Goal: Transaction & Acquisition: Book appointment/travel/reservation

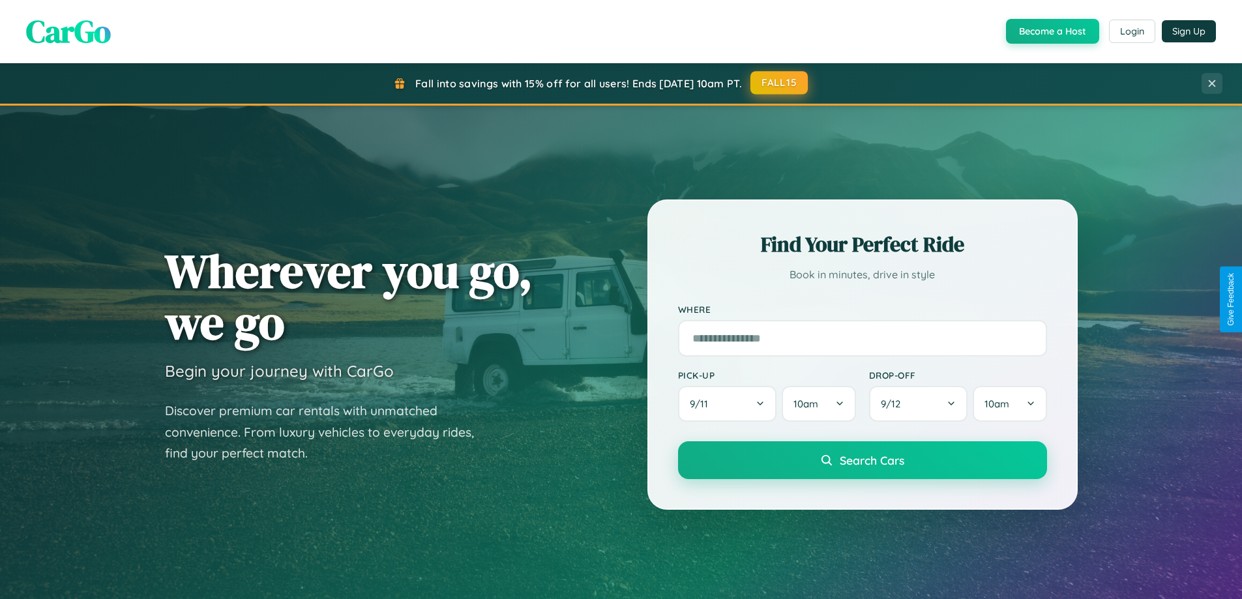
click at [780, 83] on button "FALL15" at bounding box center [778, 82] width 57 height 23
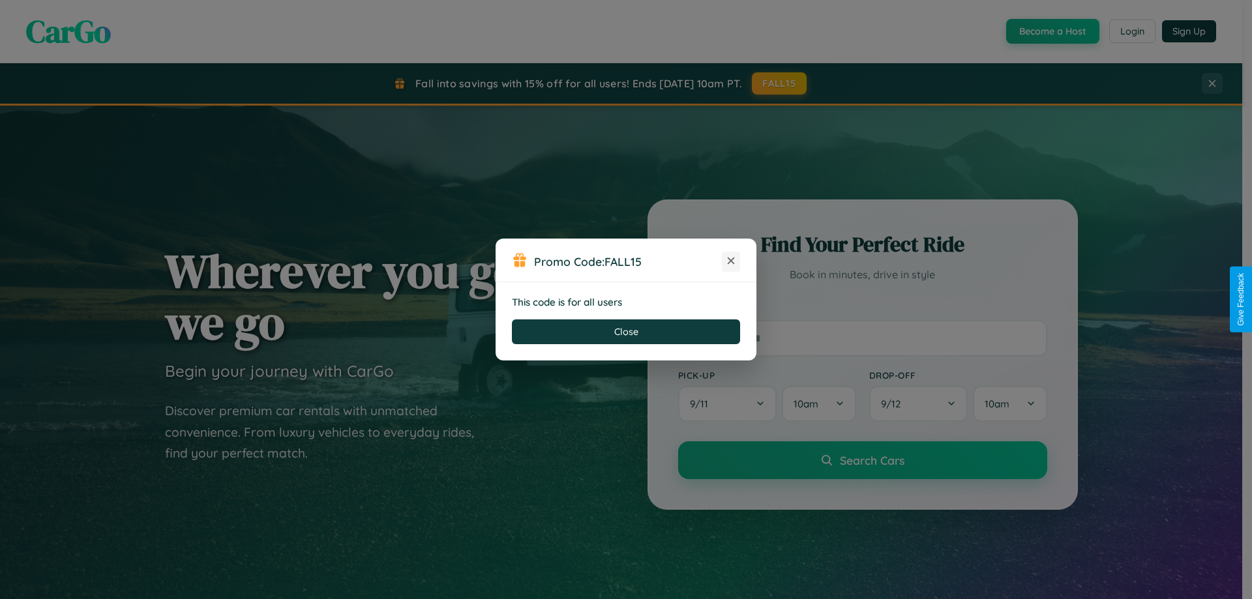
click at [731, 261] on icon at bounding box center [730, 260] width 13 height 13
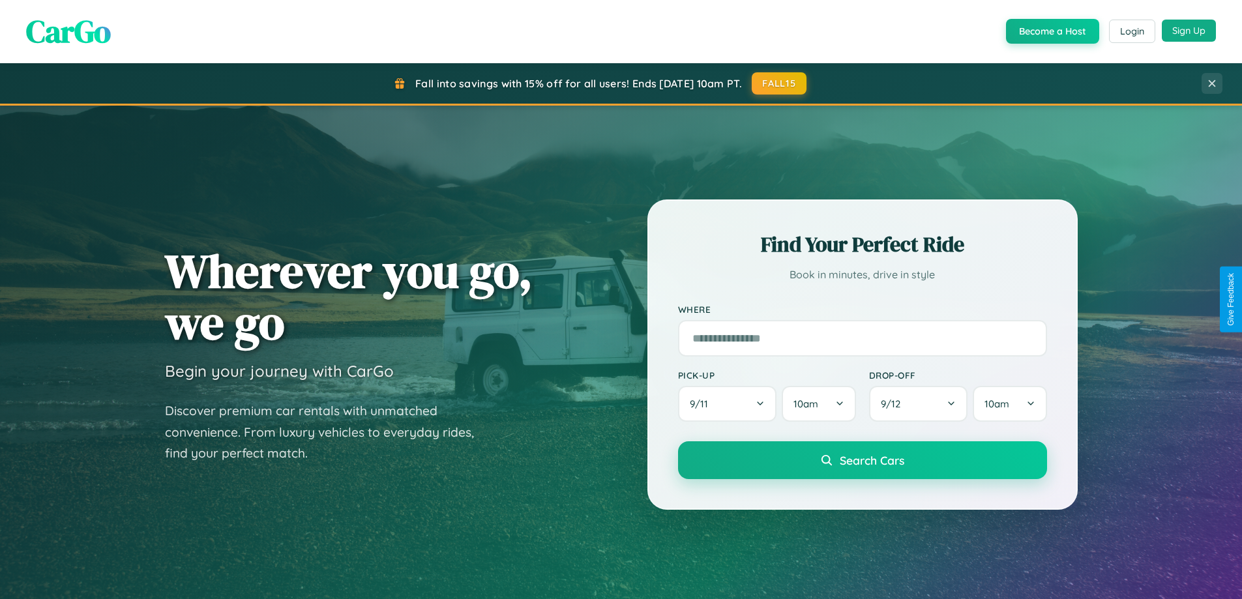
click at [1188, 31] on button "Sign Up" at bounding box center [1189, 31] width 54 height 22
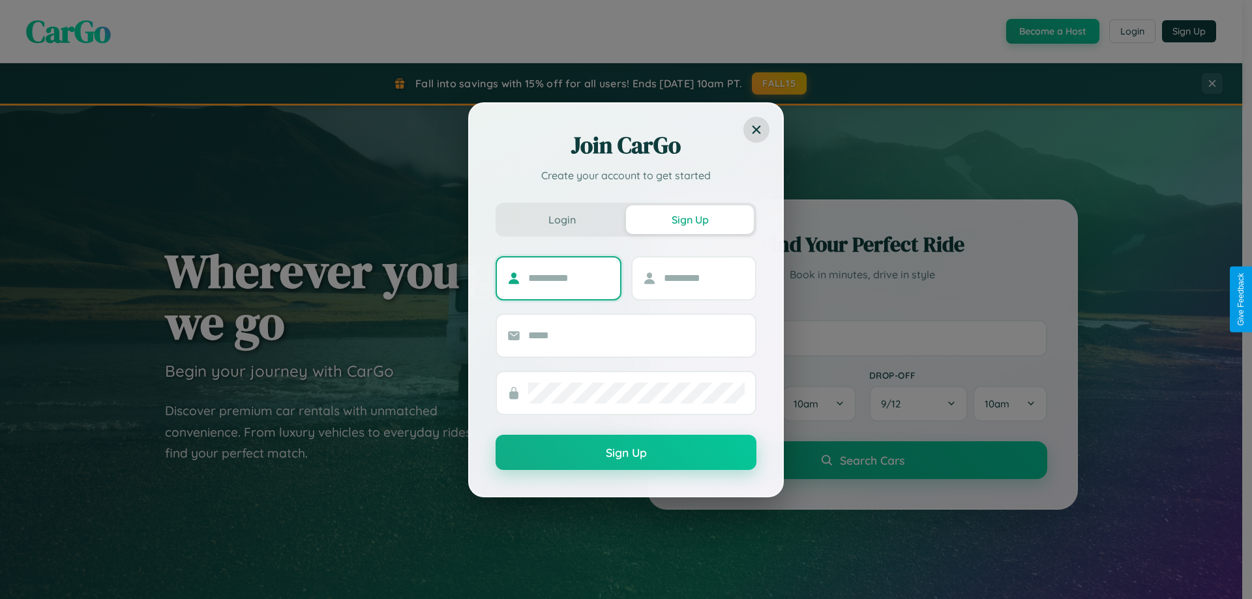
click at [568, 278] on input "text" at bounding box center [568, 278] width 81 height 21
type input "******"
click at [703, 278] on input "text" at bounding box center [704, 278] width 81 height 21
type input "*****"
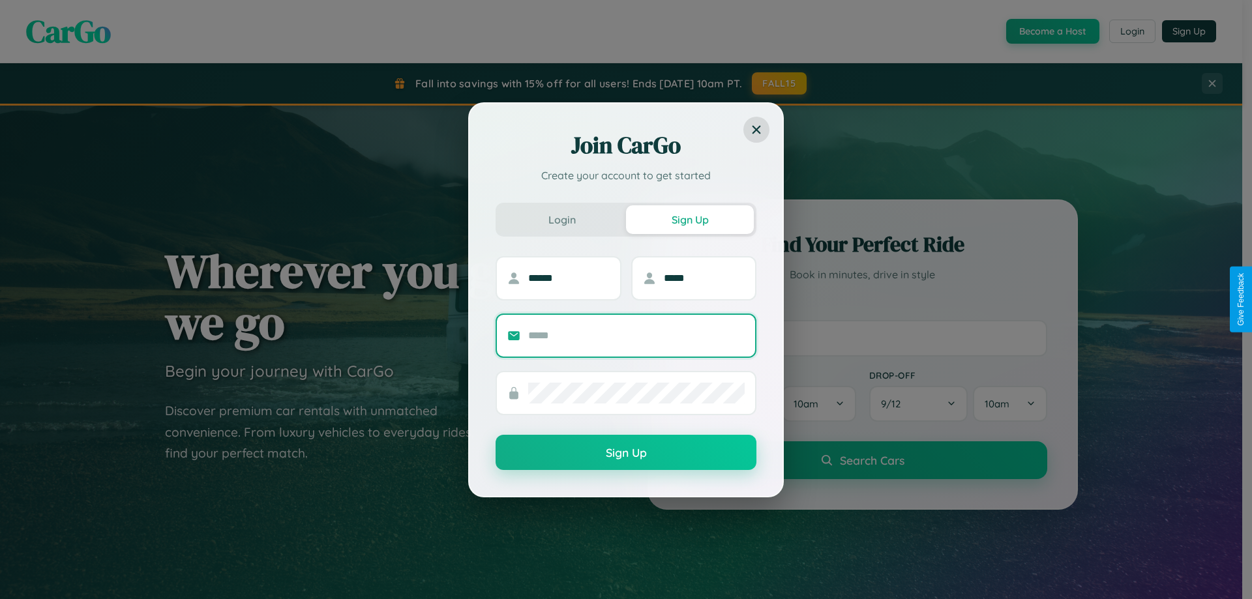
click at [636, 335] on input "text" at bounding box center [636, 335] width 216 height 21
type input "**********"
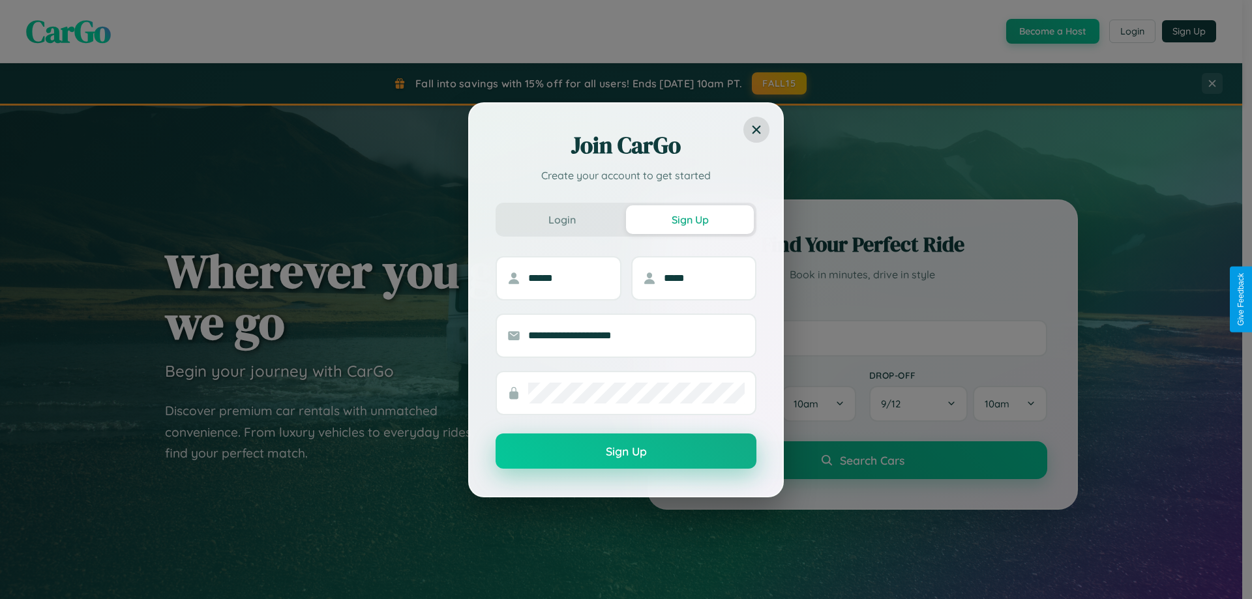
click at [626, 452] on button "Sign Up" at bounding box center [625, 450] width 261 height 35
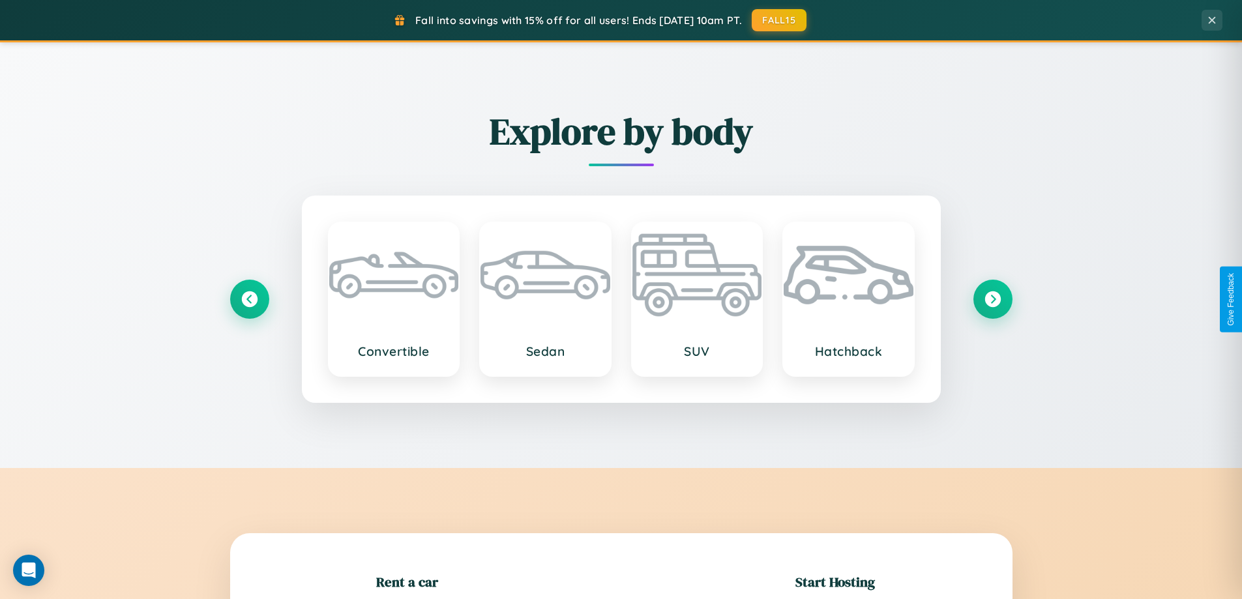
scroll to position [282, 0]
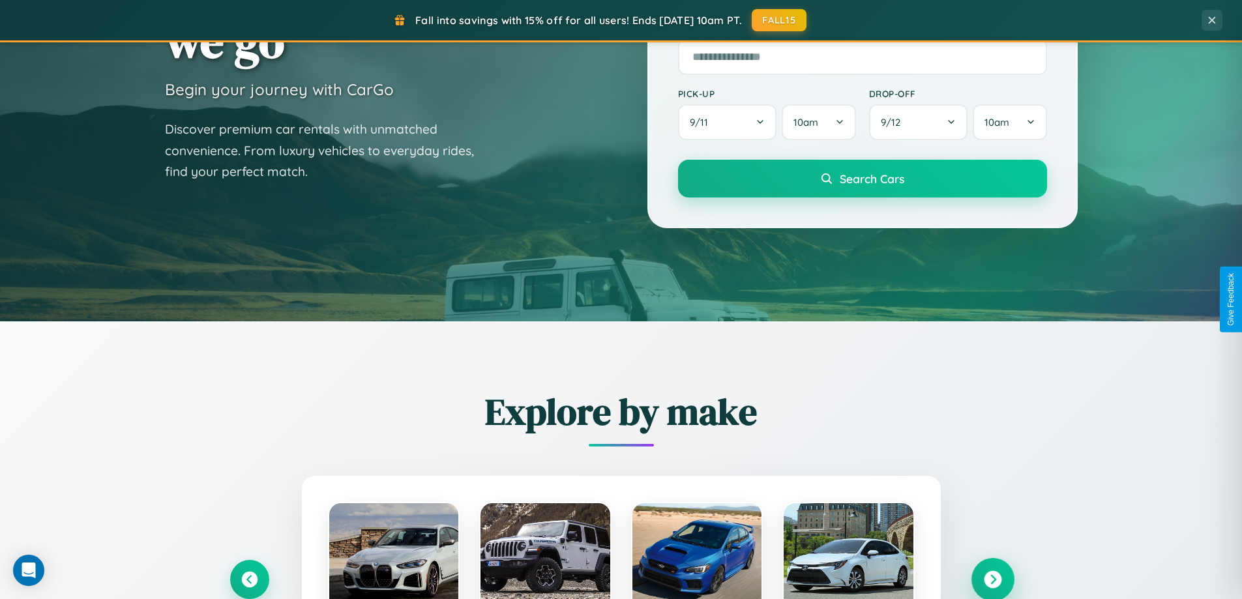
click at [992, 579] on icon at bounding box center [993, 580] width 18 height 18
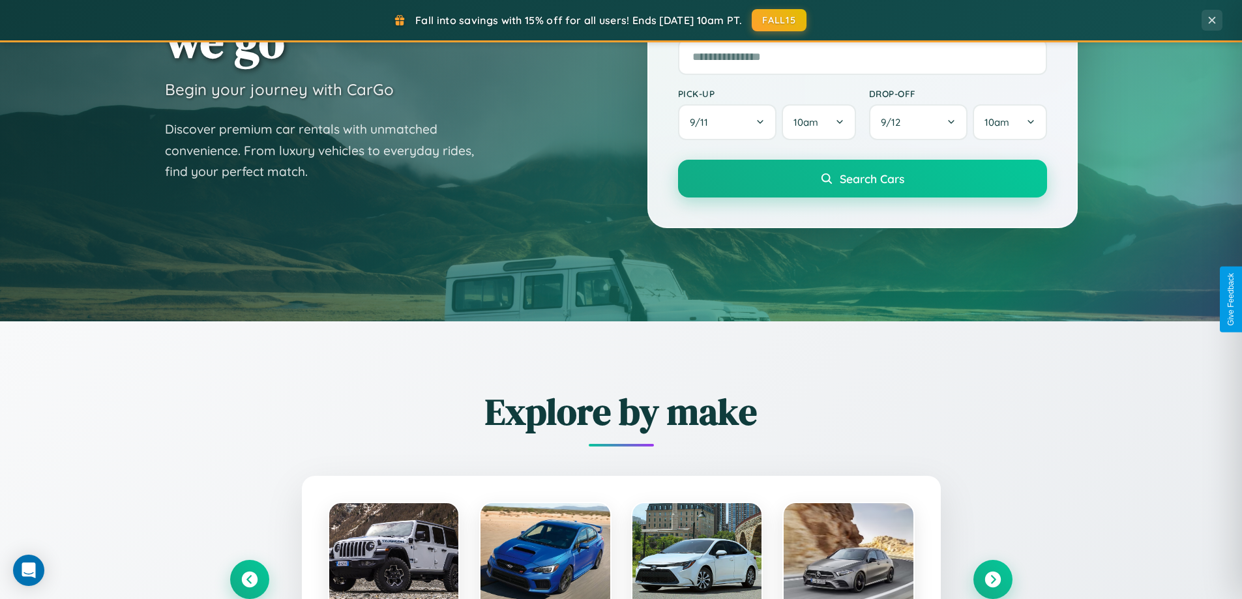
scroll to position [1305, 0]
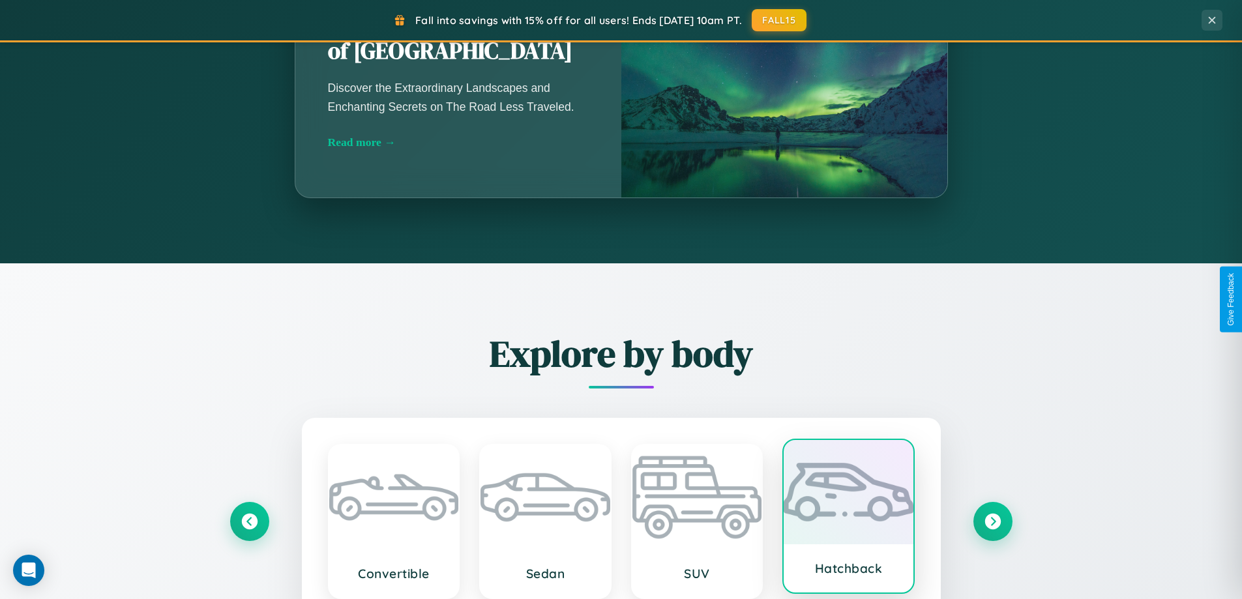
click at [848, 518] on div at bounding box center [848, 492] width 130 height 104
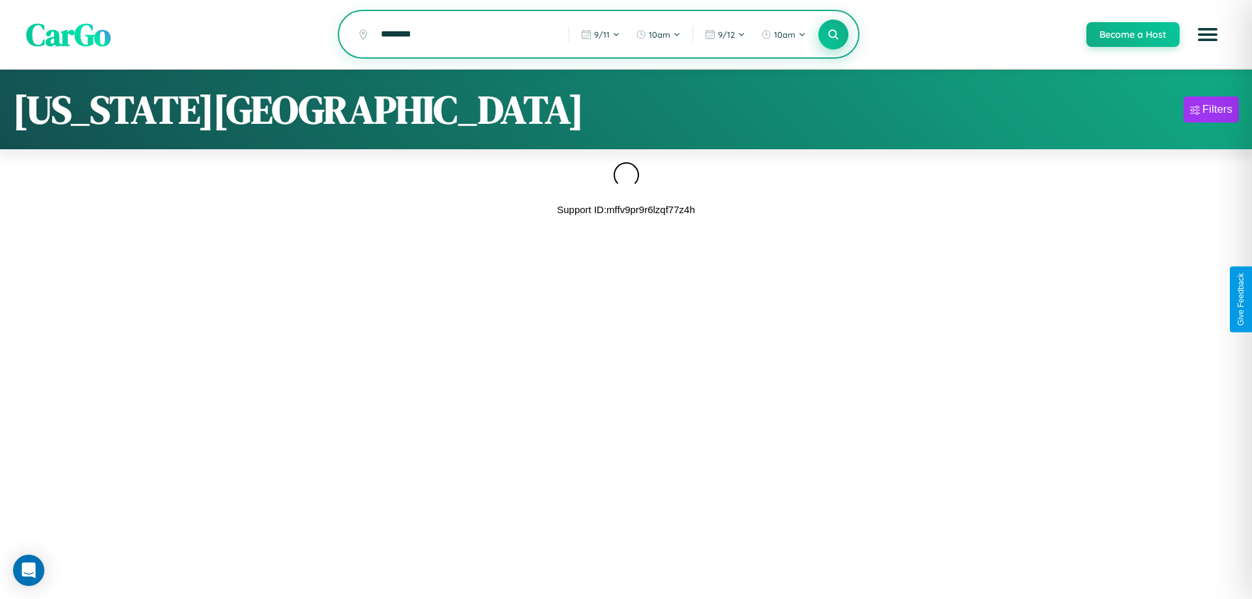
click at [832, 35] on icon at bounding box center [833, 34] width 12 height 12
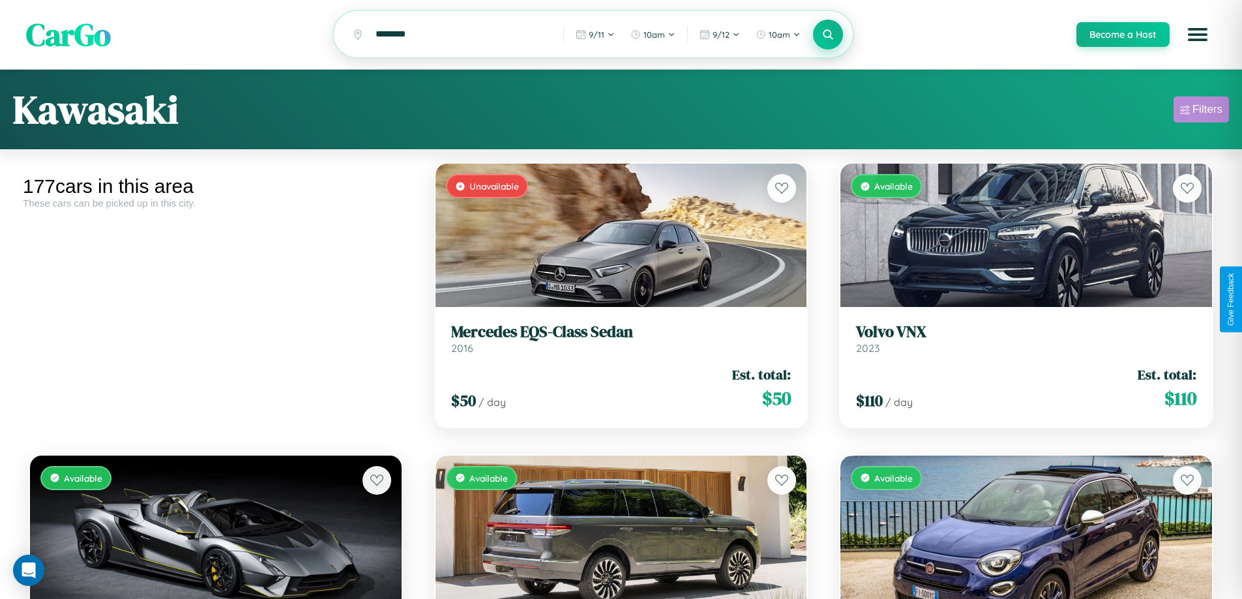
click at [1201, 111] on div "Filters" at bounding box center [1207, 109] width 30 height 13
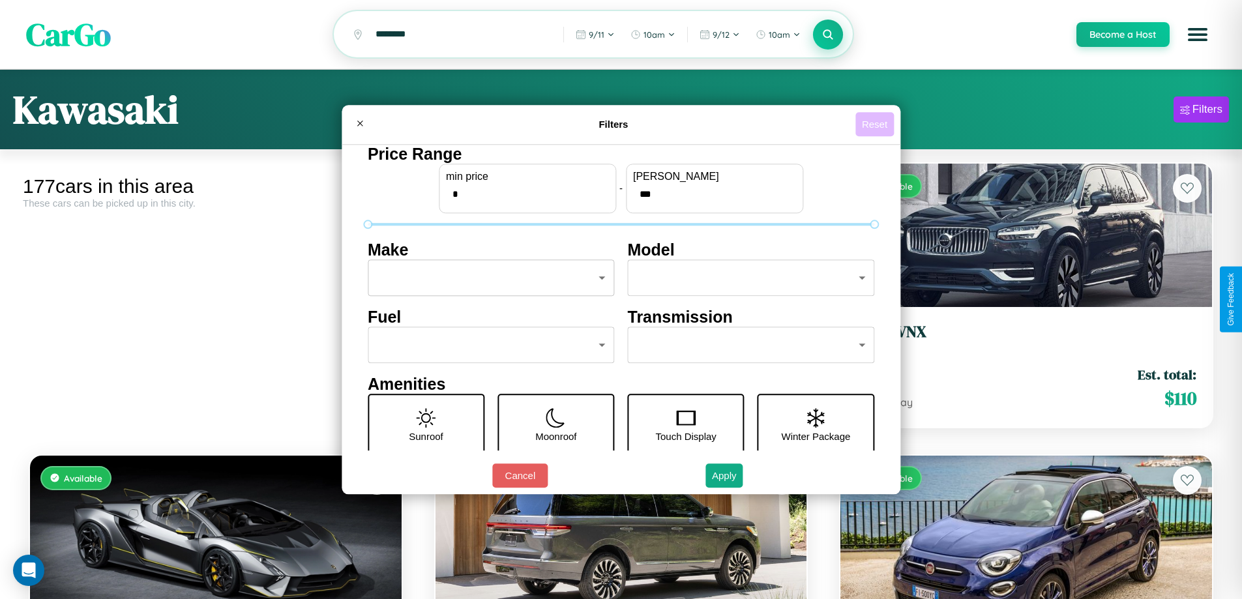
click at [876, 124] on button "Reset" at bounding box center [874, 124] width 38 height 24
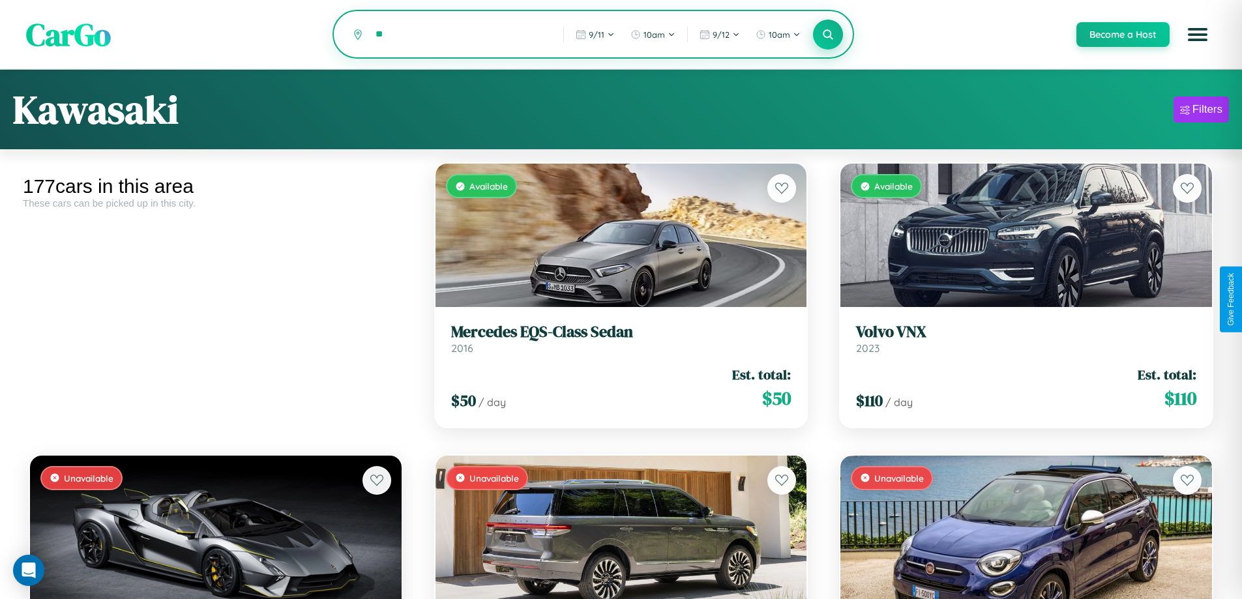
type input "*"
type input "******"
click at [827, 35] on icon at bounding box center [828, 34] width 12 height 12
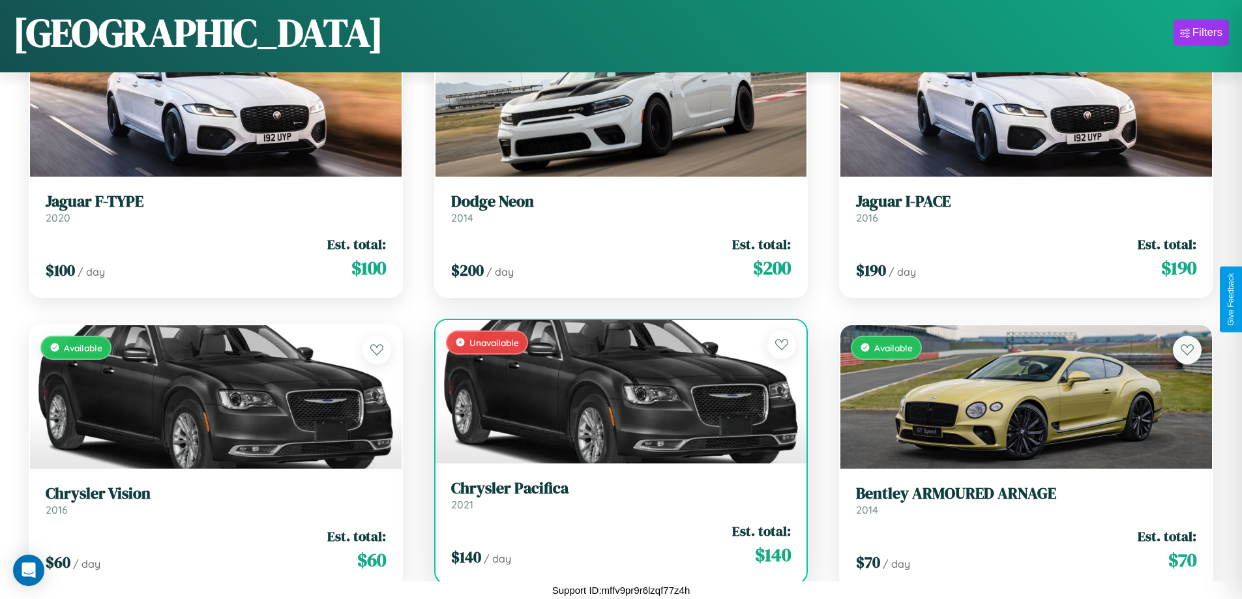
scroll to position [13026, 0]
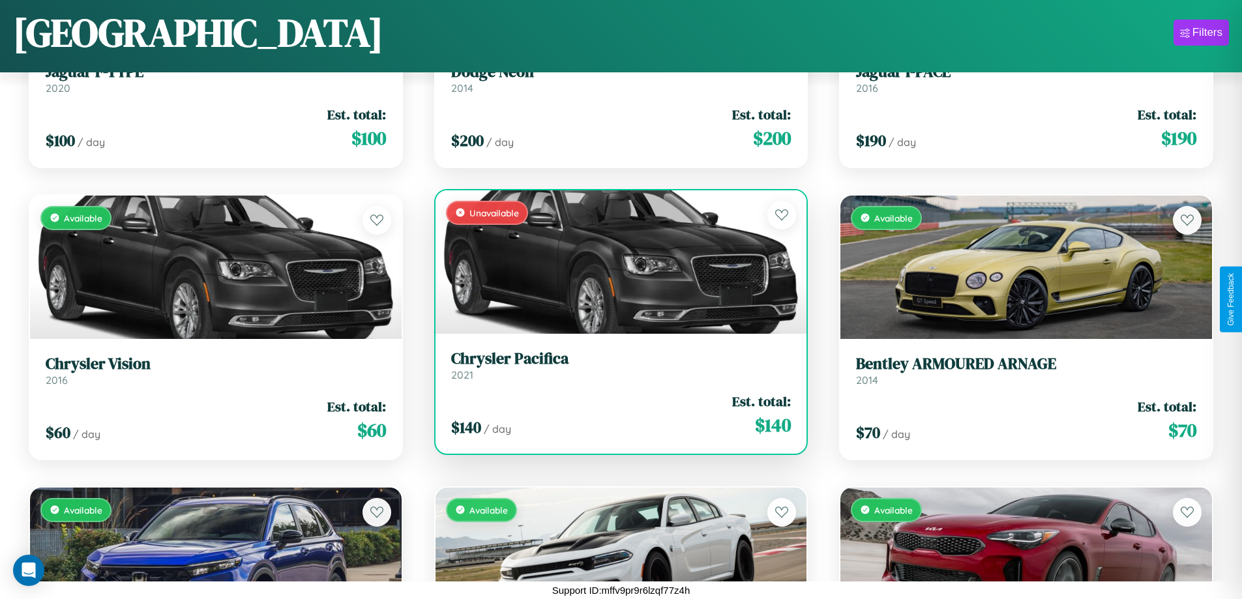
click at [615, 368] on h3 "Chrysler Pacifica" at bounding box center [621, 358] width 340 height 19
